Goal: Task Accomplishment & Management: Manage account settings

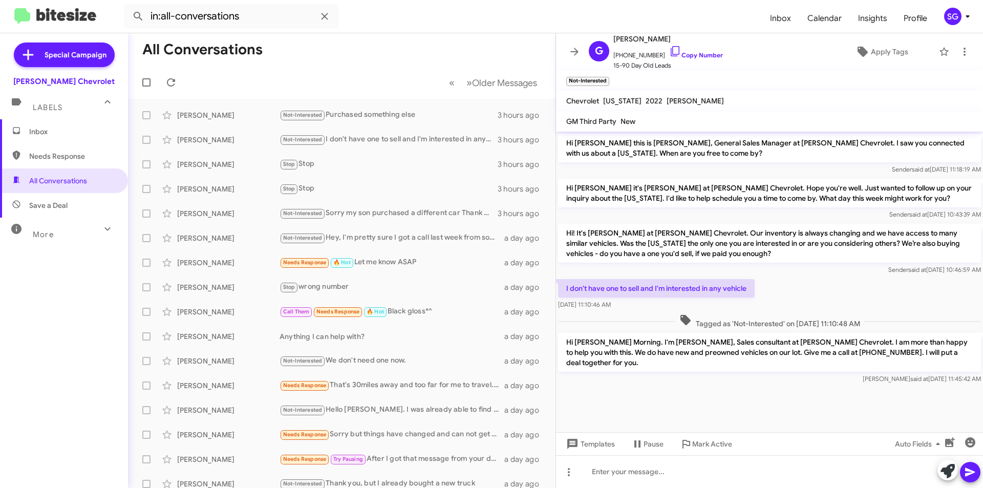
click at [43, 131] on span "Inbox" at bounding box center [72, 132] width 87 height 10
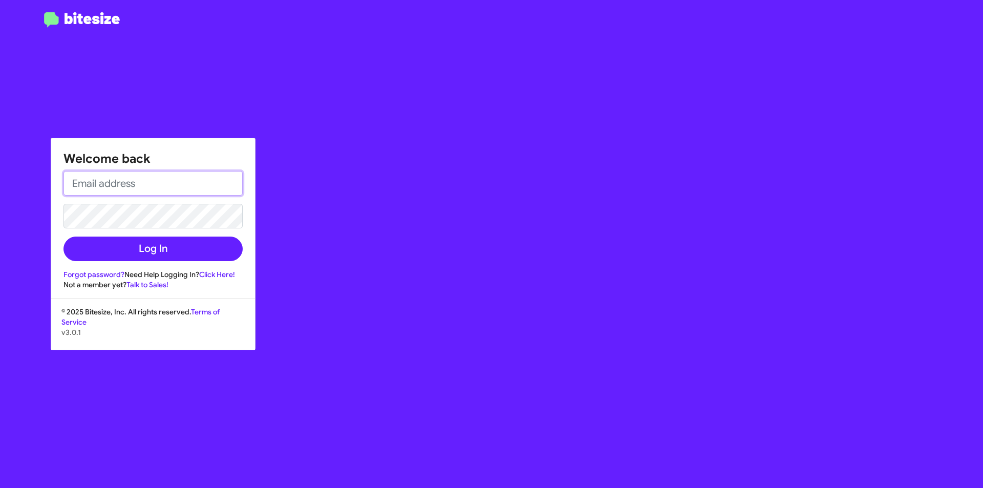
type input "[EMAIL_ADDRESS][DOMAIN_NAME]"
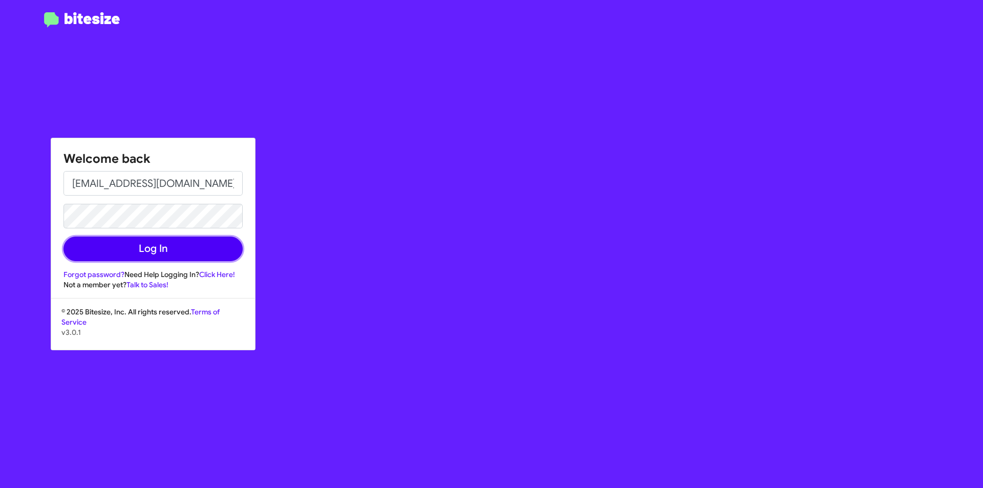
click at [144, 257] on button "Log In" at bounding box center [153, 249] width 179 height 25
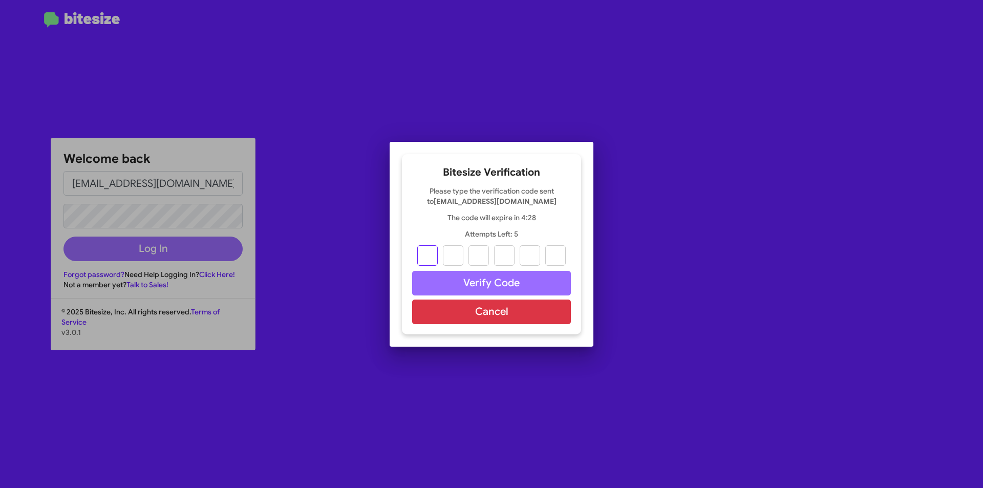
type input "3"
type input "9"
type input "4"
type input "2"
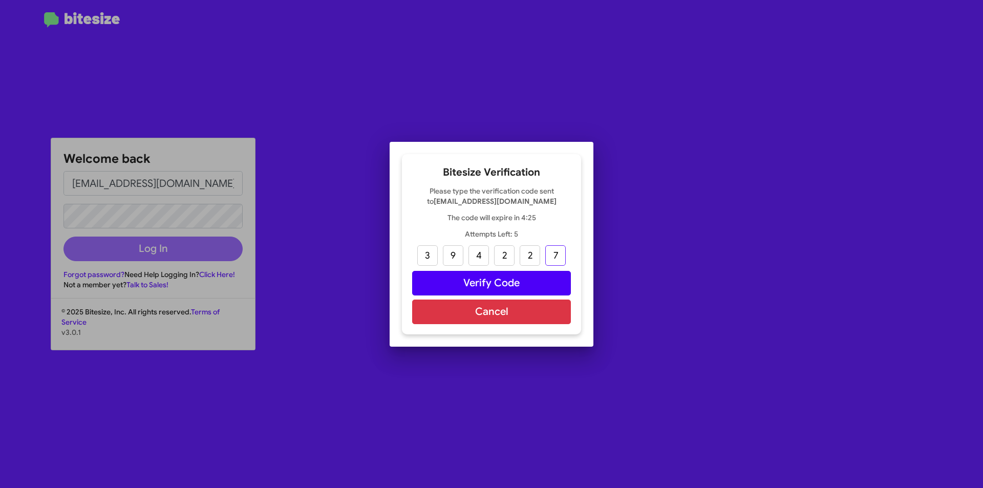
type input "7"
click at [535, 277] on button "Verify Code" at bounding box center [491, 283] width 159 height 25
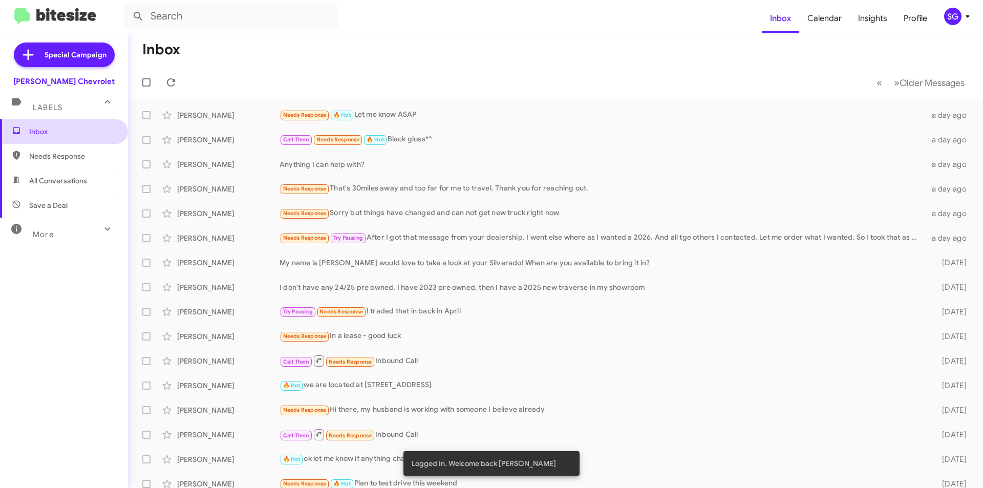
click at [50, 137] on span "Inbox" at bounding box center [64, 131] width 128 height 25
